Goal: Information Seeking & Learning: Understand process/instructions

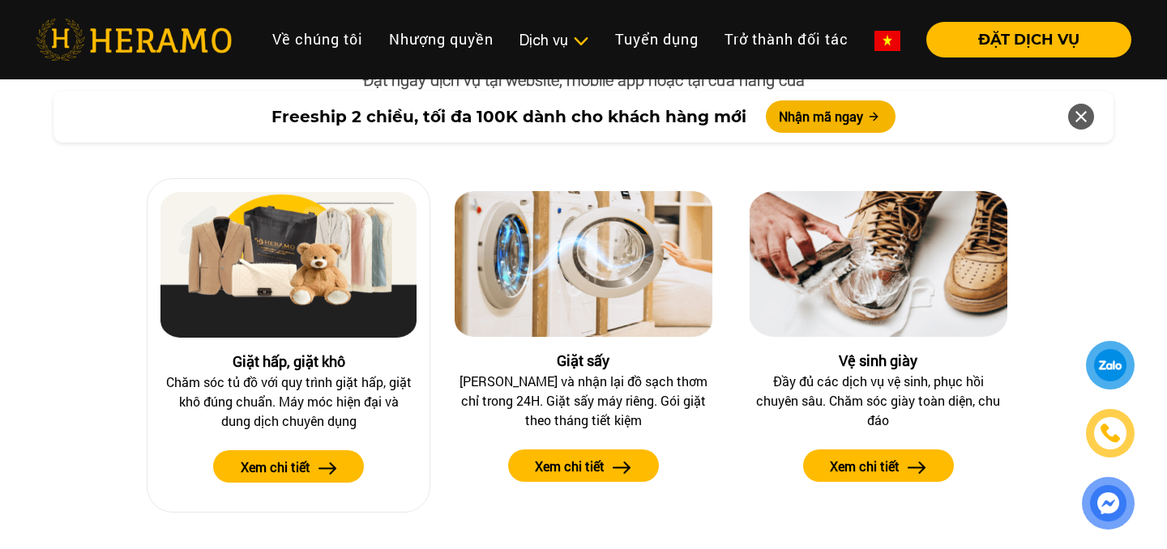
scroll to position [1856, 0]
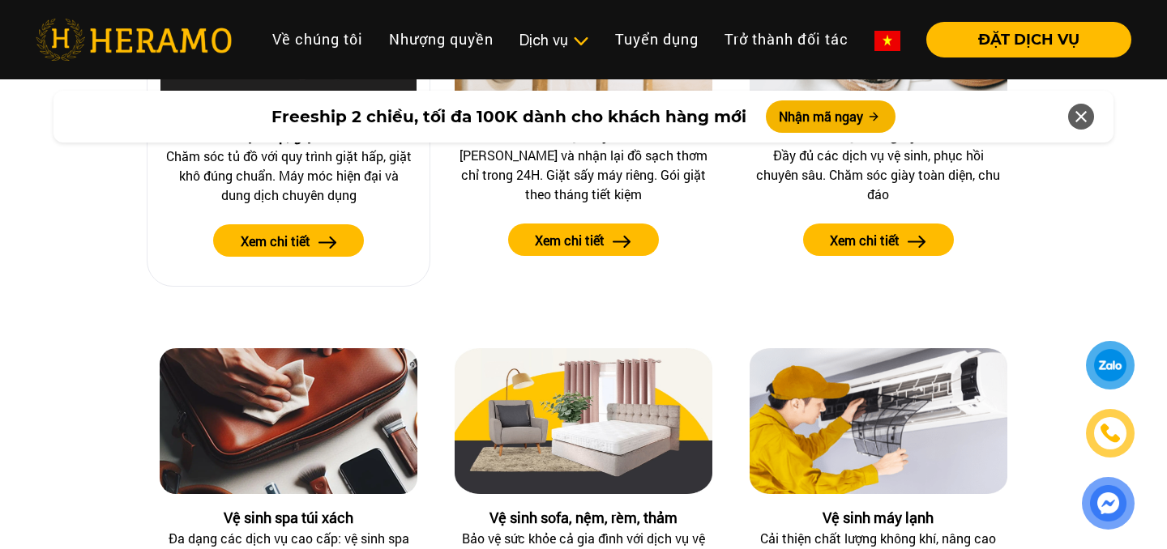
click at [295, 237] on label "Xem chi tiết" at bounding box center [276, 241] width 70 height 19
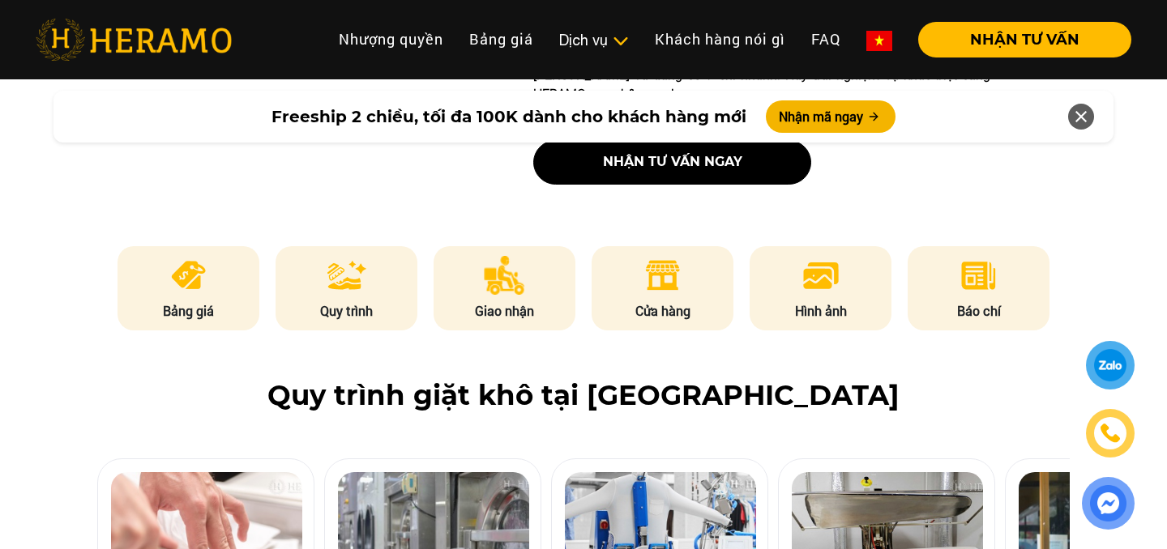
scroll to position [541, 0]
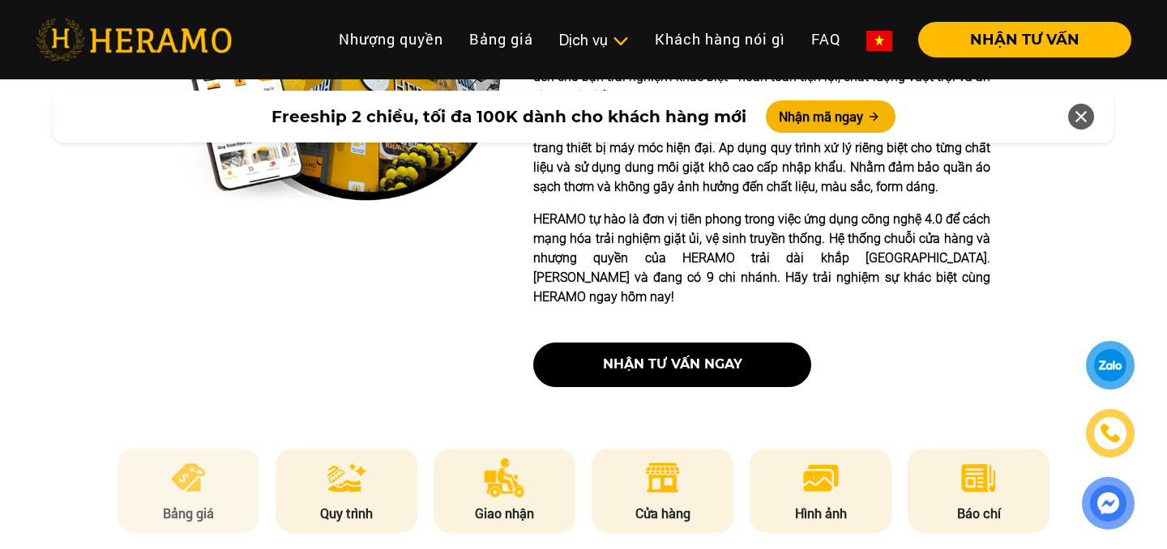
click at [205, 459] on img at bounding box center [189, 478] width 40 height 39
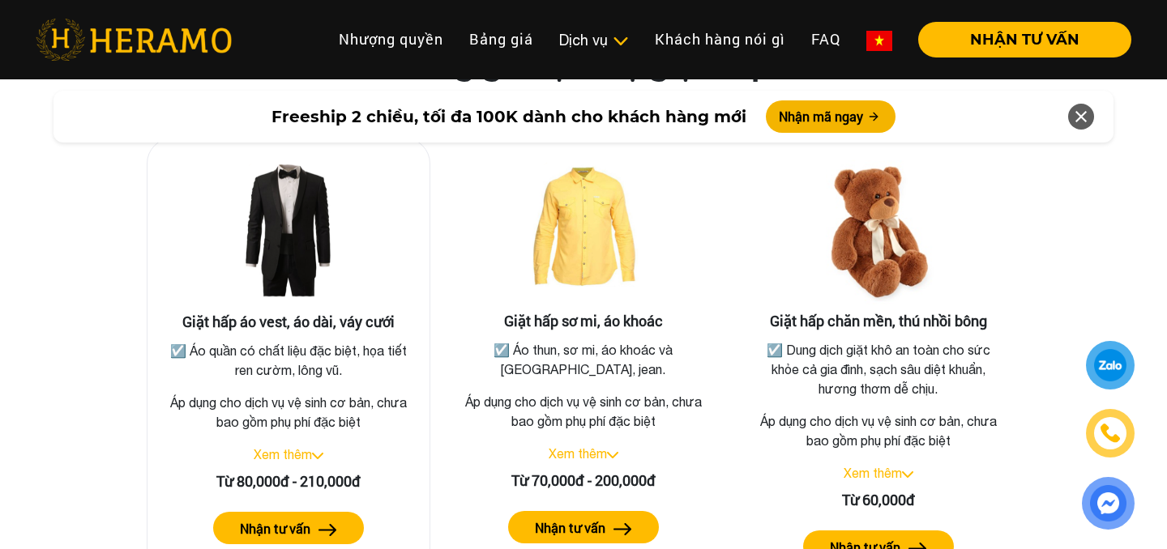
scroll to position [2968, 0]
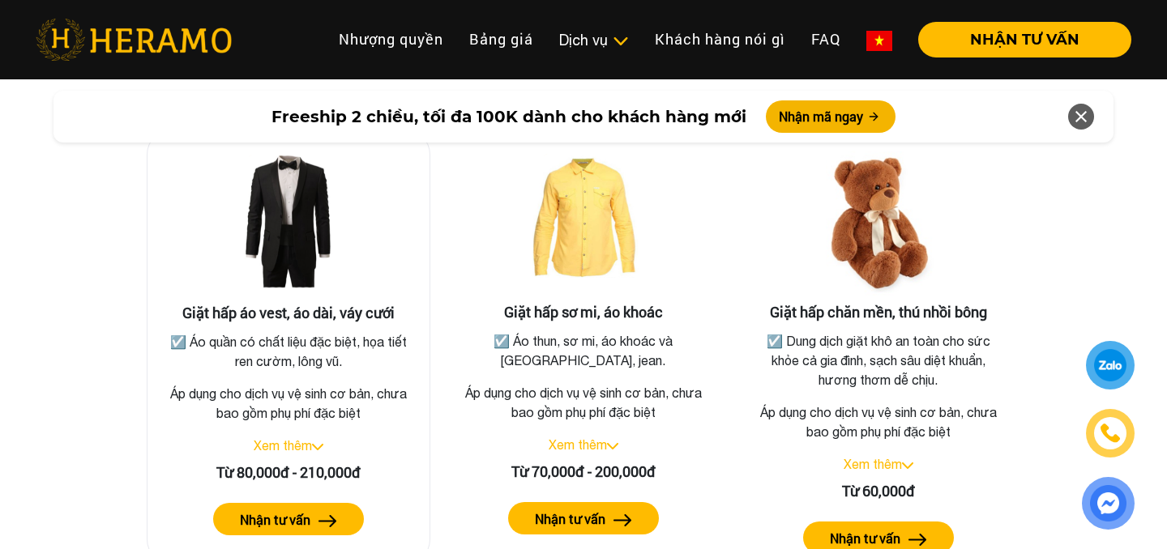
click at [308, 438] on link "Xem thêm" at bounding box center [283, 445] width 58 height 15
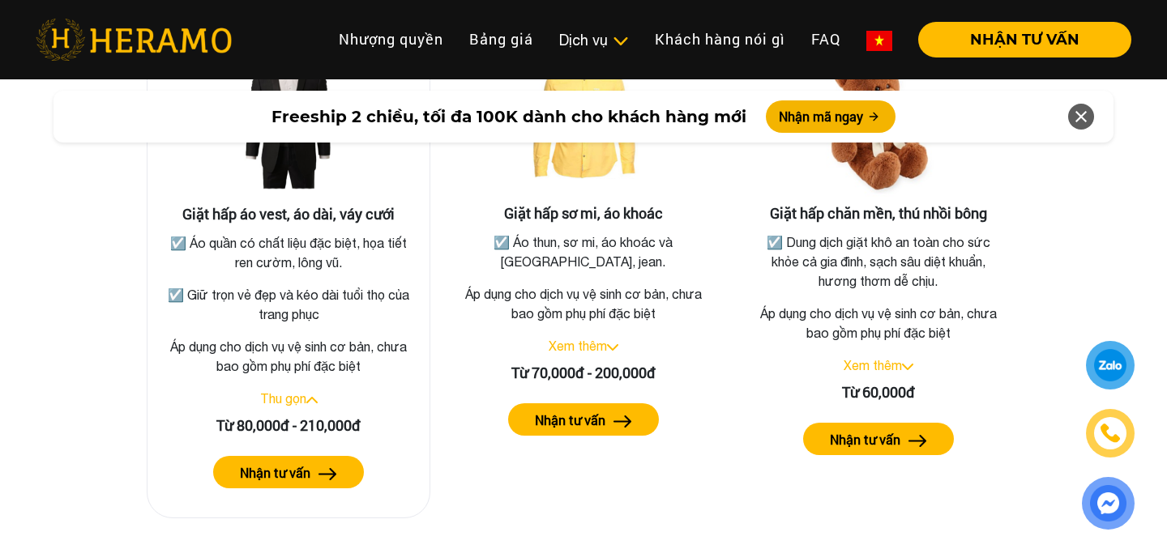
scroll to position [3085, 0]
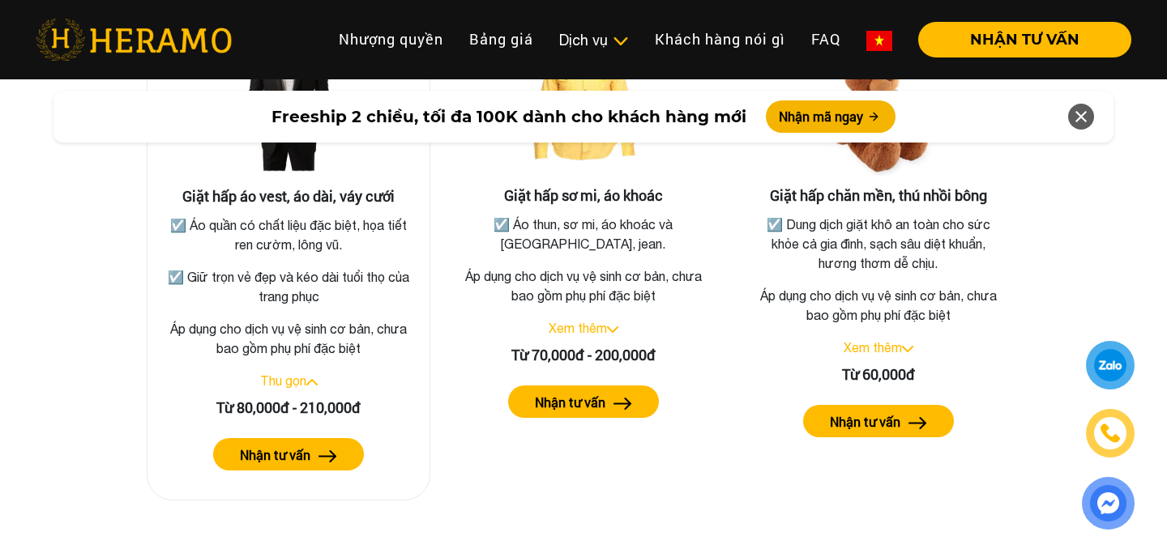
click at [308, 446] on label "Nhận tư vấn" at bounding box center [275, 455] width 70 height 19
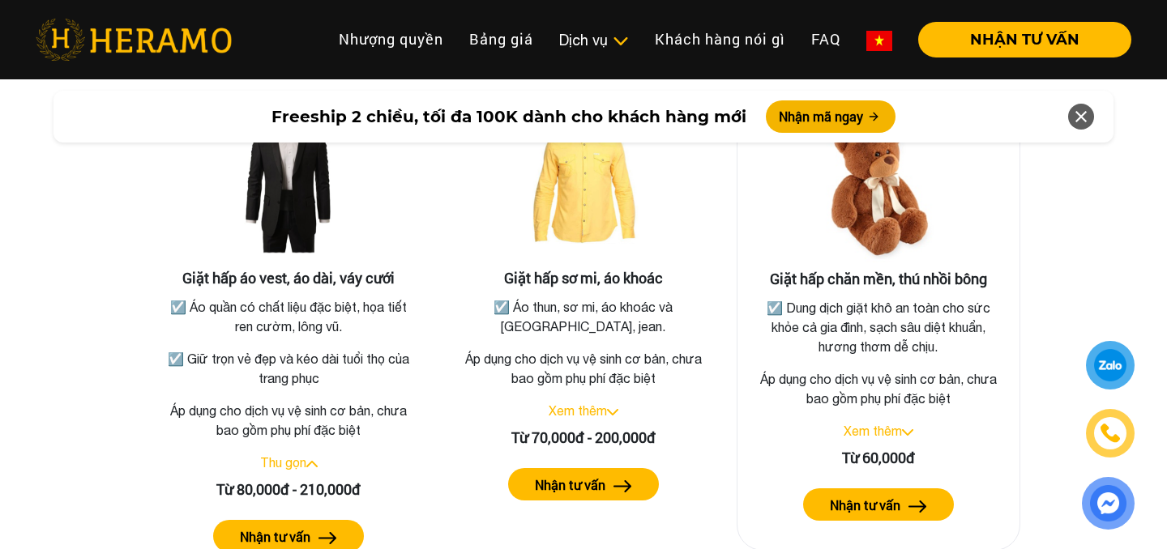
scroll to position [2812, 0]
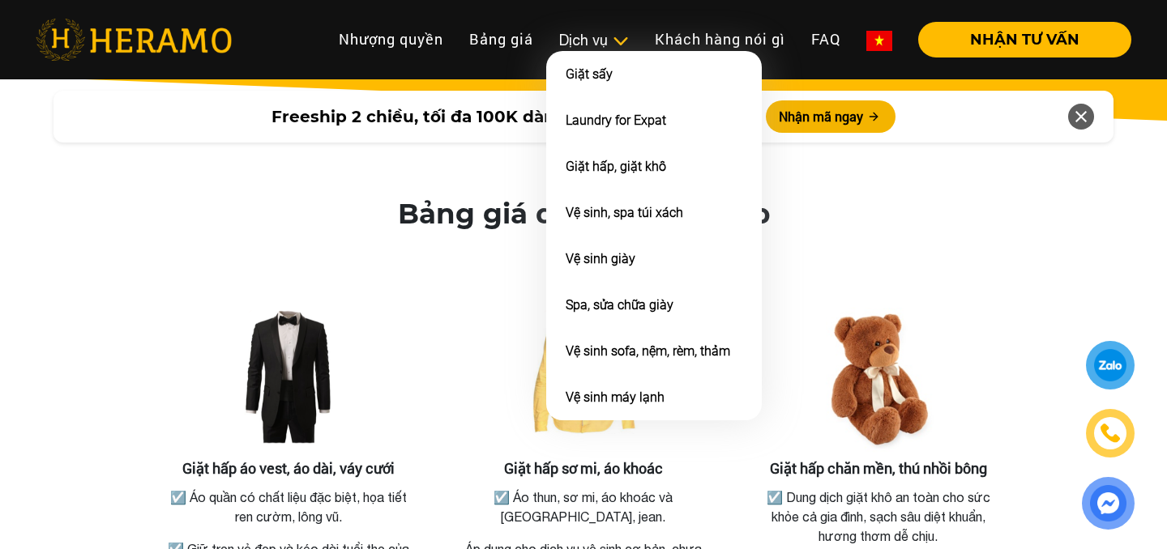
click at [580, 43] on div "Dịch vụ" at bounding box center [594, 40] width 70 height 22
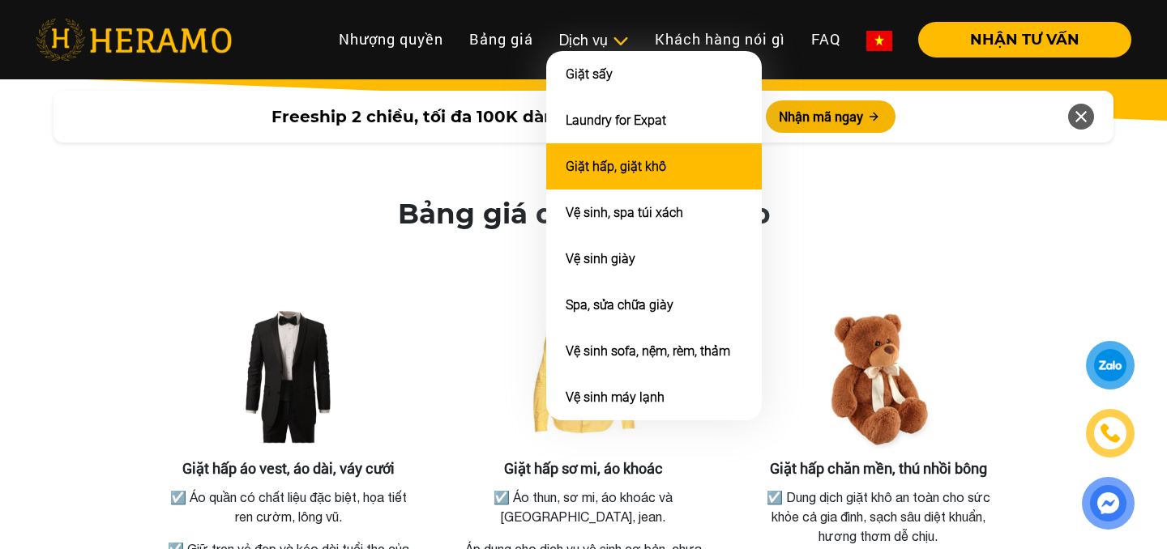
click at [627, 159] on link "Giặt hấp, giặt khô" at bounding box center [615, 166] width 100 height 15
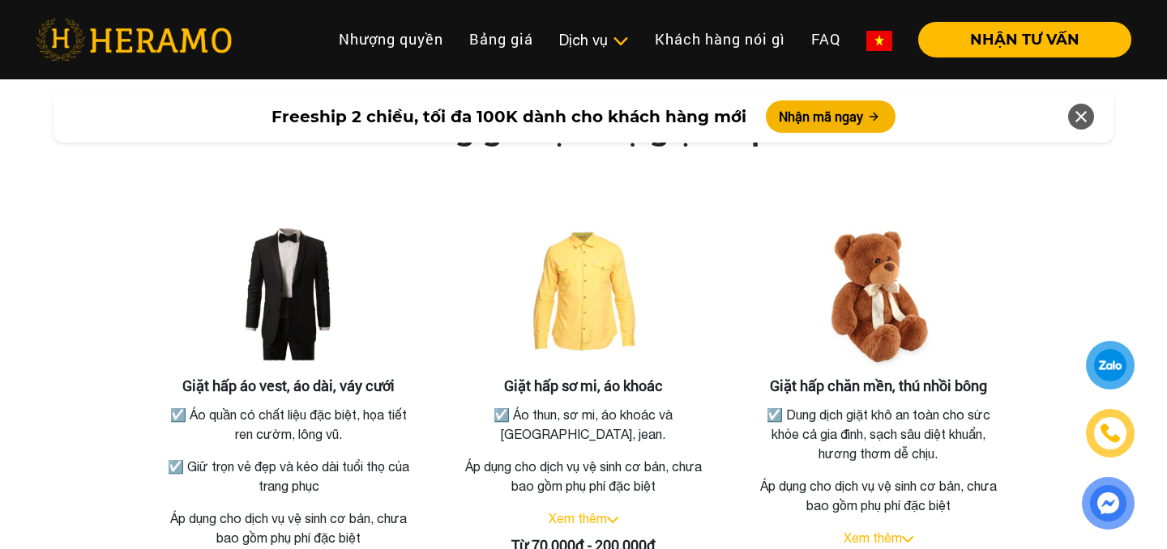
scroll to position [2897, 0]
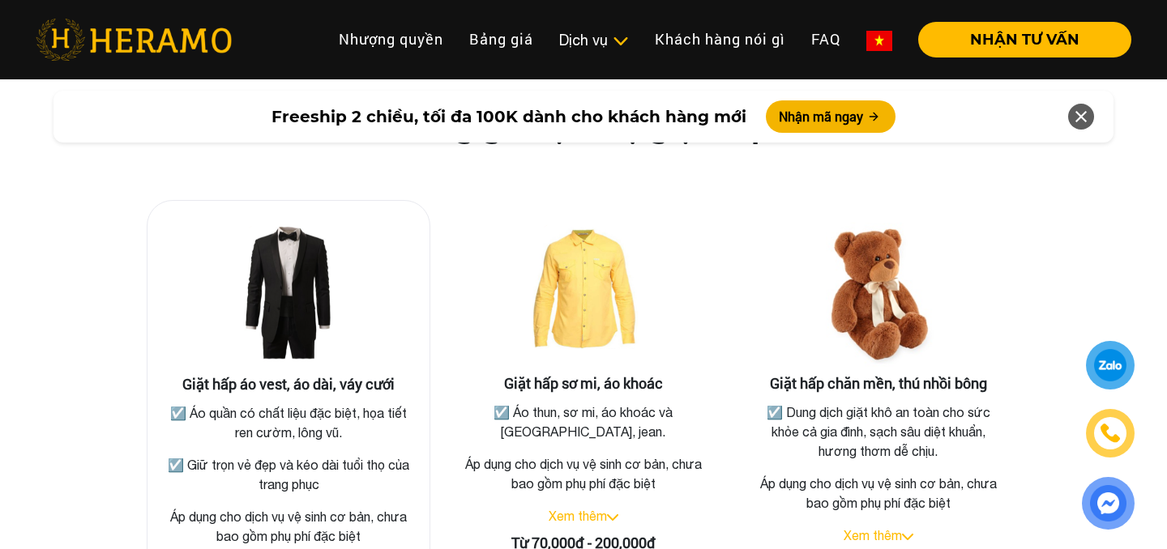
click at [303, 255] on img at bounding box center [288, 295] width 162 height 162
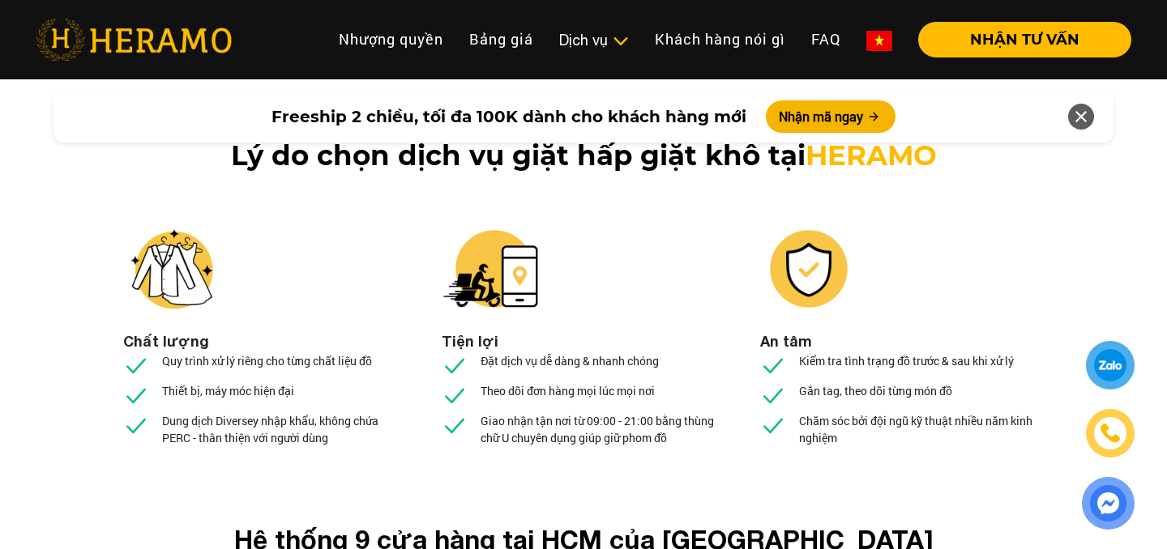
scroll to position [6084, 0]
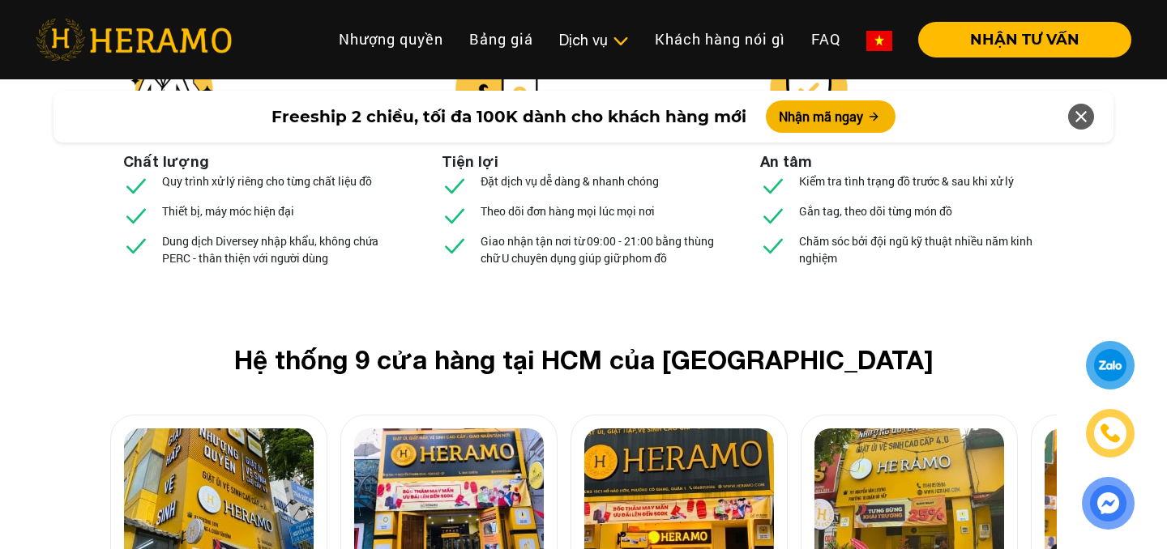
click at [1069, 403] on div at bounding box center [1108, 435] width 79 height 189
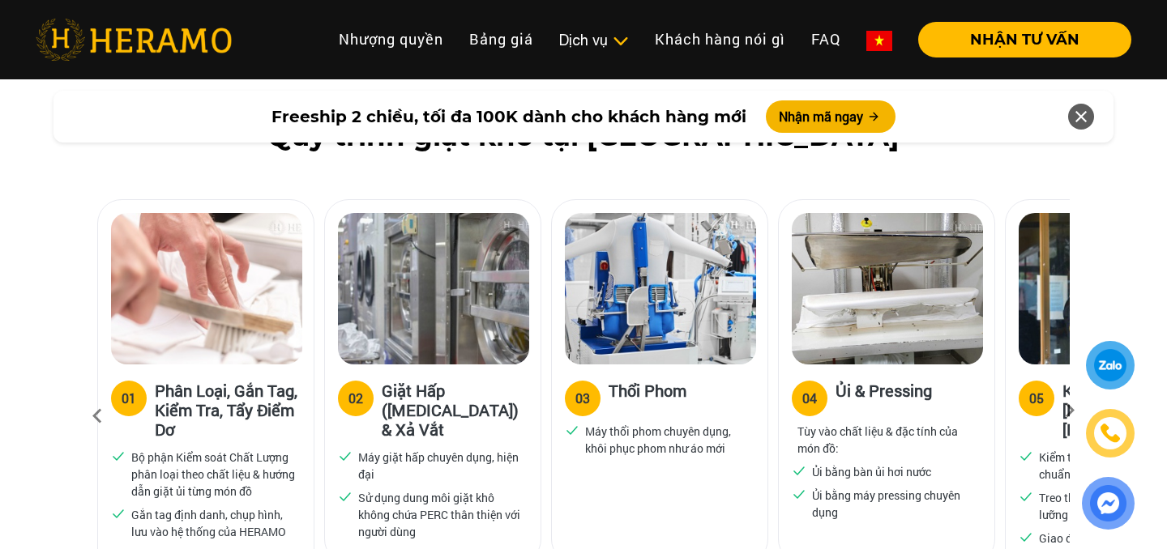
click at [1078, 403] on div at bounding box center [1108, 435] width 79 height 189
